Goal: Navigation & Orientation: Find specific page/section

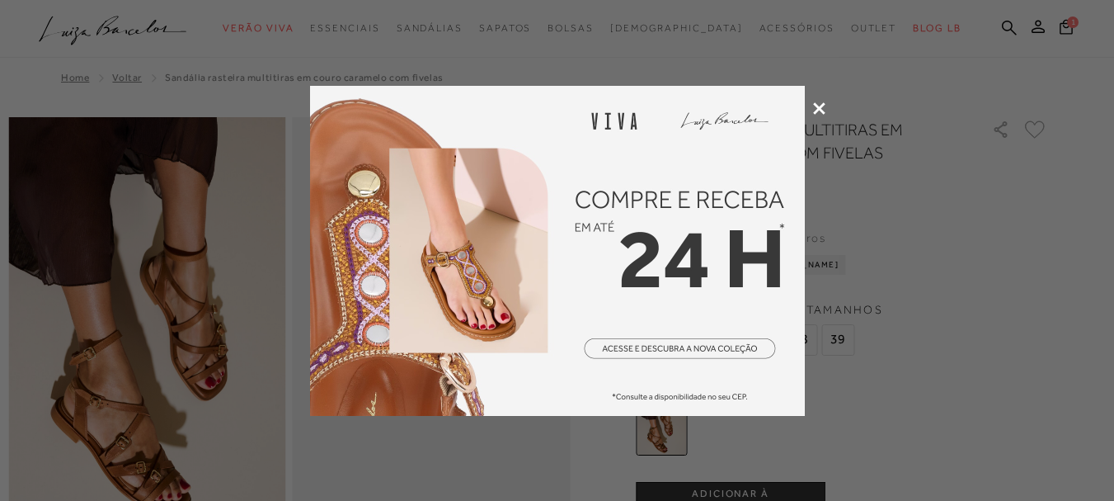
click at [820, 107] on icon at bounding box center [819, 108] width 12 height 12
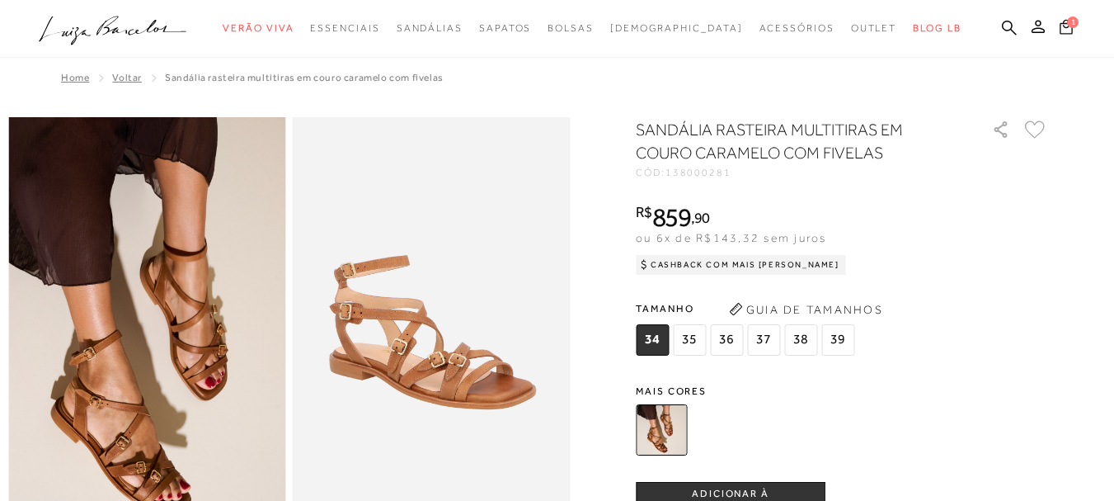
click at [1060, 28] on icon at bounding box center [1066, 26] width 13 height 15
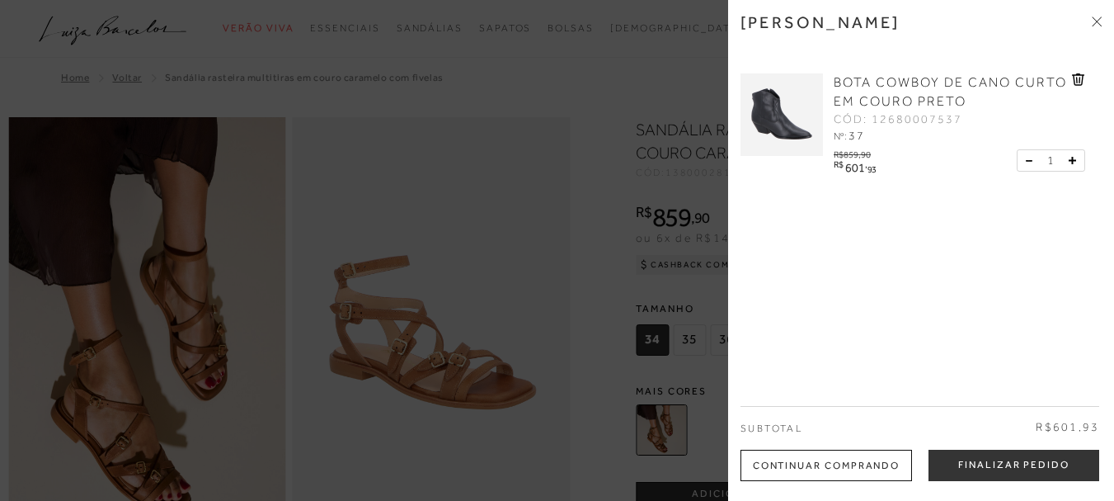
click at [1098, 17] on icon at bounding box center [1097, 21] width 10 height 10
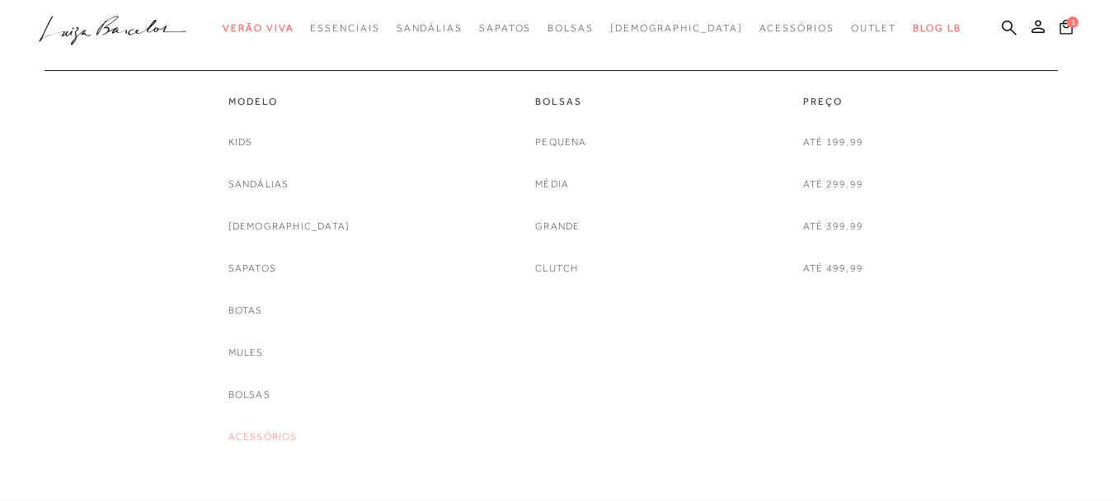
click at [280, 435] on link "Acessórios" at bounding box center [262, 436] width 69 height 17
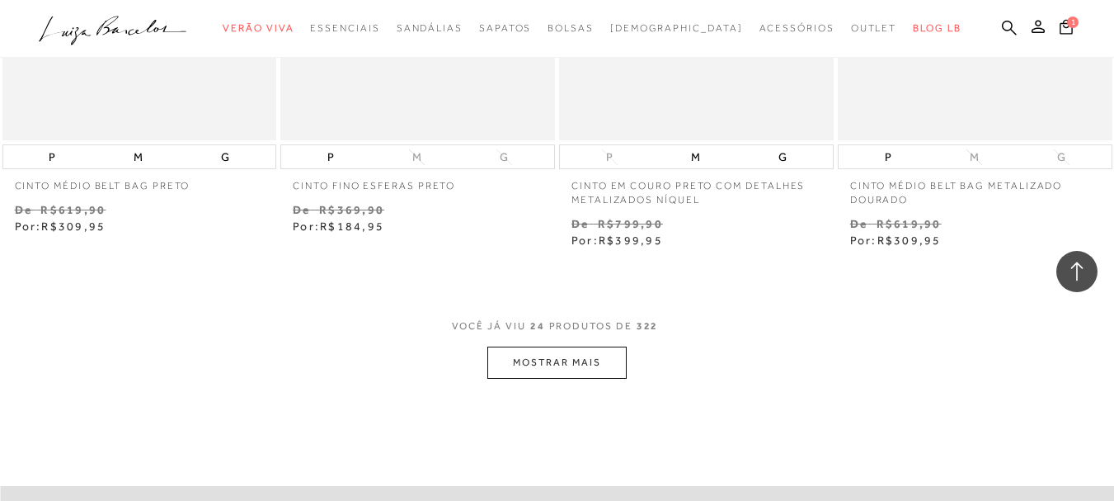
scroll to position [3096, 0]
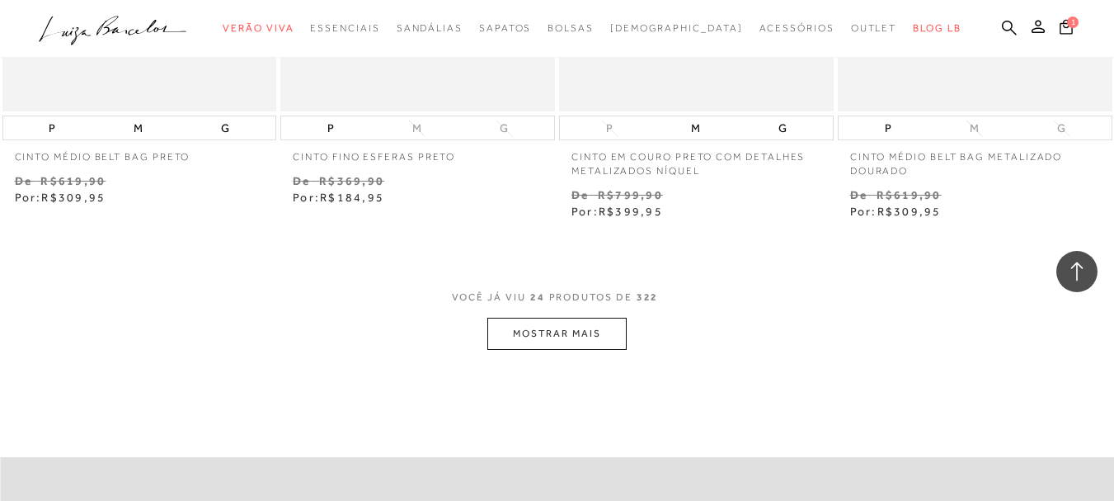
click at [546, 323] on button "MOSTRAR MAIS" at bounding box center [556, 333] width 139 height 32
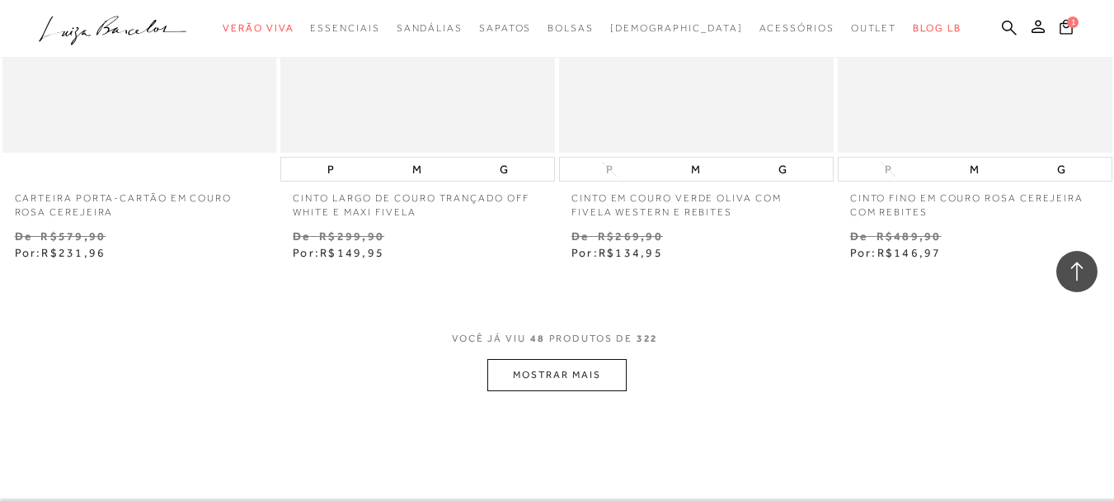
scroll to position [6195, 0]
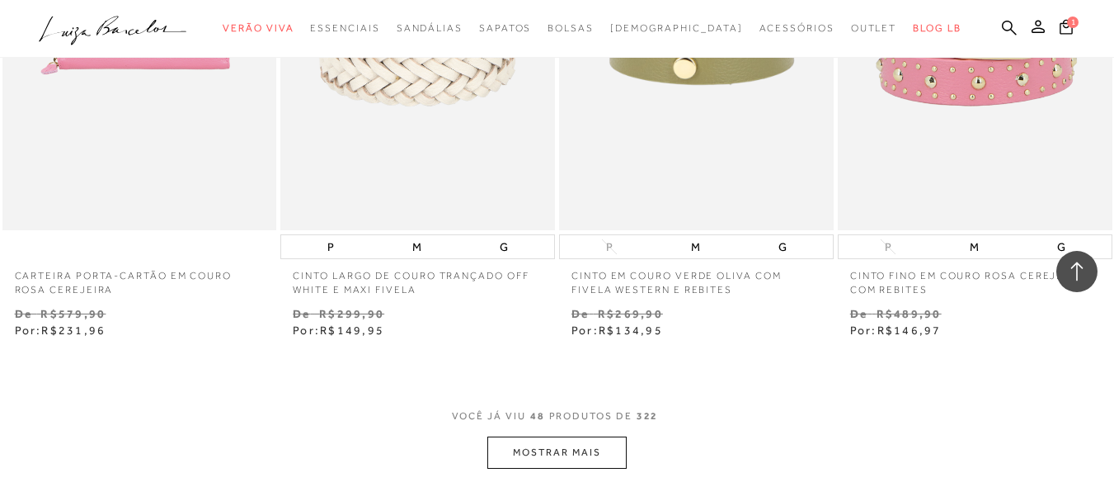
click at [613, 468] on button "MOSTRAR MAIS" at bounding box center [556, 452] width 139 height 32
